Goal: Transaction & Acquisition: Purchase product/service

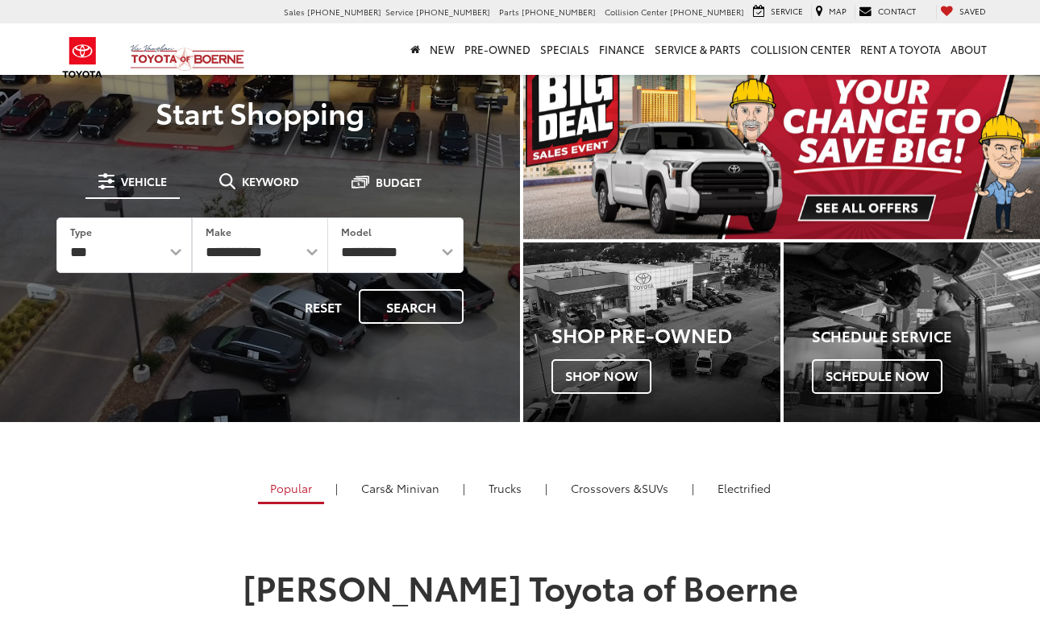
click at [600, 384] on span "Shop Now" at bounding box center [601, 376] width 100 height 34
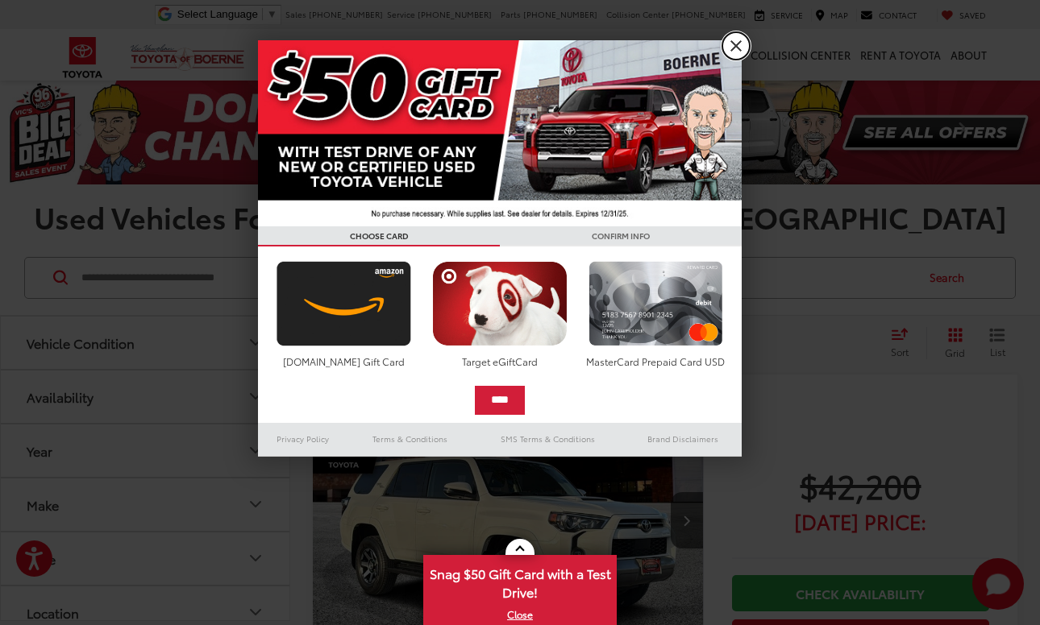
click at [738, 48] on link "X" at bounding box center [735, 45] width 27 height 27
